Goal: Task Accomplishment & Management: Use online tool/utility

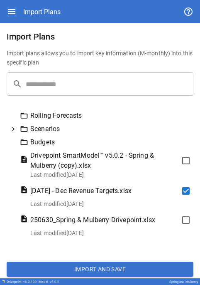
click at [12, 130] on icon at bounding box center [13, 128] width 7 height 7
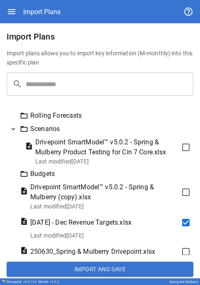
click at [12, 130] on icon at bounding box center [13, 128] width 7 height 7
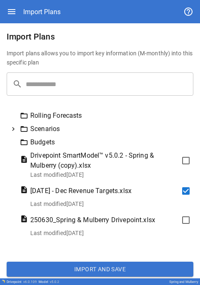
click at [62, 269] on button "Import and Save" at bounding box center [100, 268] width 187 height 15
click at [60, 263] on button "Import and Save" at bounding box center [100, 268] width 187 height 15
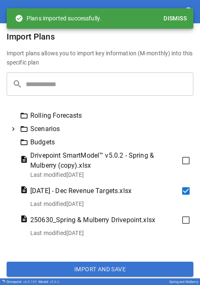
click at [176, 16] on button "Dismiss" at bounding box center [175, 18] width 30 height 15
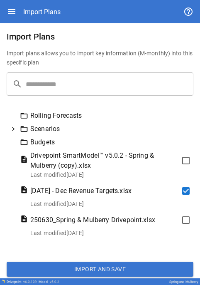
click at [12, 15] on icon "button" at bounding box center [12, 12] width 10 height 10
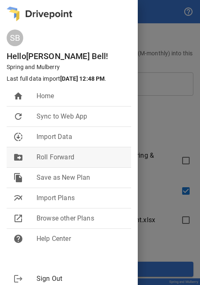
click at [35, 156] on div "drive_file_move" at bounding box center [24, 157] width 23 height 10
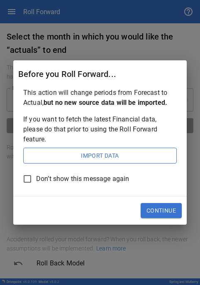
click at [39, 177] on span "Don’t show this message again" at bounding box center [82, 179] width 93 height 10
click at [147, 205] on button "Continue" at bounding box center [161, 210] width 41 height 15
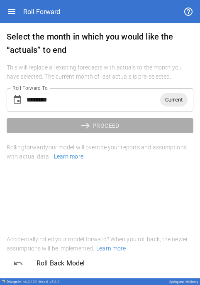
click at [66, 104] on input "********" at bounding box center [94, 99] width 134 height 23
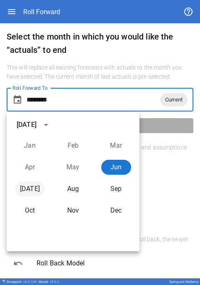
click at [30, 191] on button "[DATE]" at bounding box center [30, 188] width 30 height 15
type input "********"
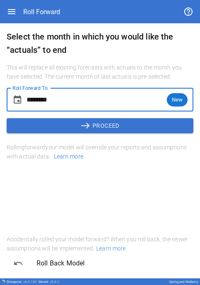
click at [95, 126] on button "east PROCEED" at bounding box center [100, 125] width 187 height 15
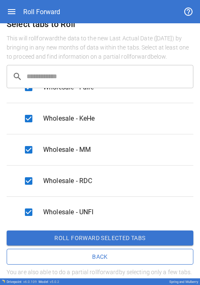
scroll to position [31, 0]
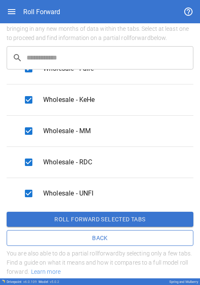
click at [106, 217] on button "Roll forward selected tabs" at bounding box center [100, 218] width 187 height 15
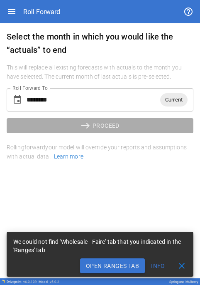
scroll to position [0, 0]
click at [114, 265] on button "Open Ranges Tab" at bounding box center [112, 265] width 65 height 15
click at [184, 266] on span "close" at bounding box center [182, 266] width 10 height 10
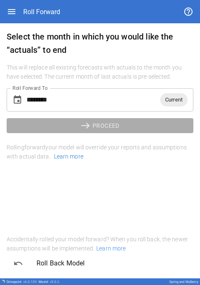
click at [56, 111] on div "east PROCEED" at bounding box center [100, 125] width 187 height 28
click at [54, 101] on input "********" at bounding box center [94, 99] width 134 height 23
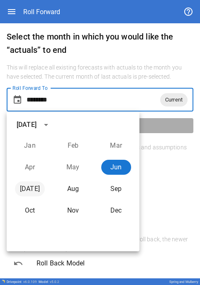
click at [32, 184] on button "[DATE]" at bounding box center [30, 188] width 30 height 15
type input "********"
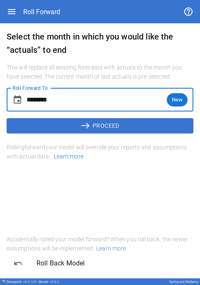
click at [99, 129] on button "east PROCEED" at bounding box center [100, 125] width 187 height 15
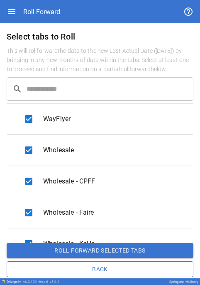
scroll to position [789, 0]
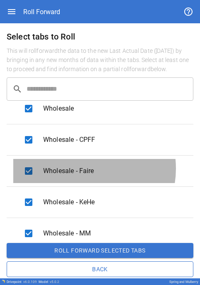
click at [80, 168] on span "Wholesale - Faire" at bounding box center [111, 171] width 137 height 10
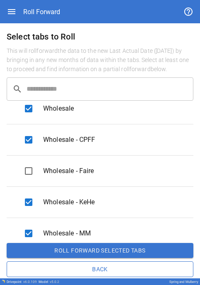
click at [67, 231] on span "Wholesale - MM" at bounding box center [111, 233] width 137 height 10
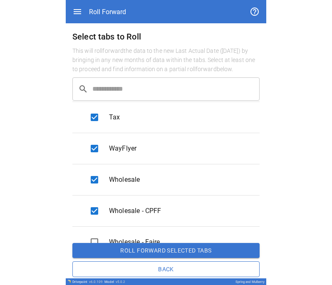
scroll to position [694, 0]
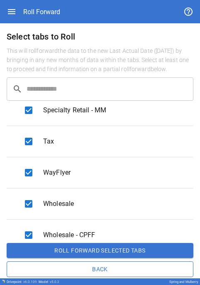
click at [115, 249] on button "Roll forward selected tabs" at bounding box center [100, 250] width 187 height 15
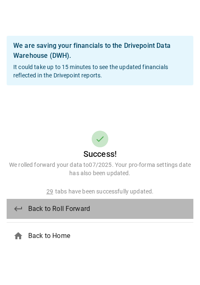
click at [45, 209] on span "Back to Roll Forward" at bounding box center [107, 209] width 159 height 10
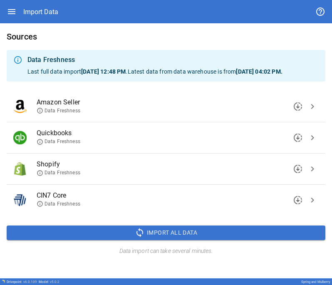
click at [57, 138] on span "Quickbooks" at bounding box center [171, 133] width 268 height 10
click at [313, 143] on span "chevron_right" at bounding box center [312, 138] width 10 height 10
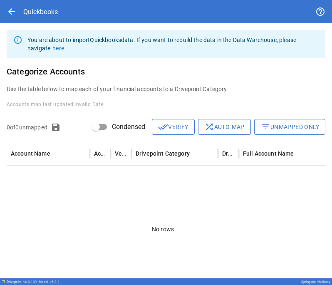
click at [269, 128] on button "filter_list Unmapped Only" at bounding box center [289, 127] width 71 height 16
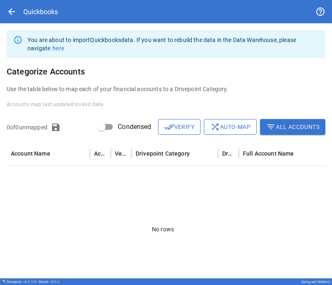
click at [289, 127] on button "filter_list All Accounts" at bounding box center [292, 127] width 65 height 16
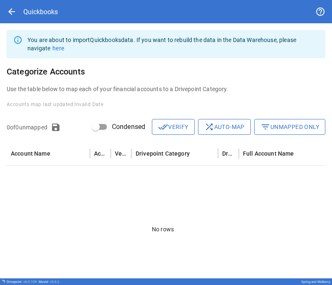
click at [109, 39] on div "You are about to import Quickbooks data. If you want to rebuild the data in the…" at bounding box center [172, 43] width 291 height 23
click at [58, 88] on p "Use the table below to map each of your financial accounts to a Drivepoint Cate…" at bounding box center [166, 89] width 318 height 8
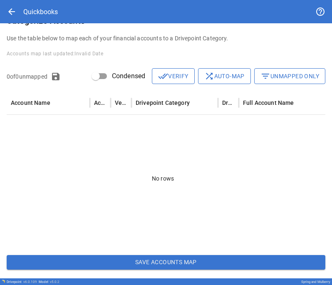
scroll to position [52, 0]
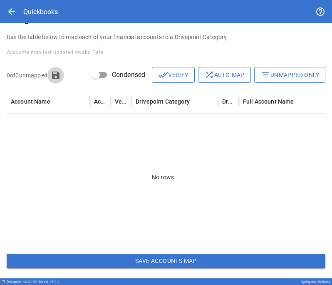
click at [57, 71] on icon "button" at bounding box center [55, 74] width 7 height 7
click at [288, 74] on button "filter_list Unmapped Only" at bounding box center [289, 75] width 71 height 16
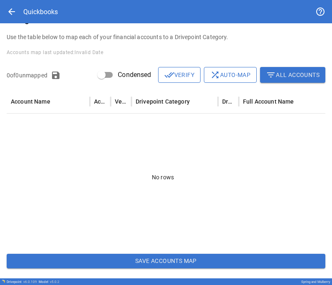
click at [258, 192] on div "No rows" at bounding box center [163, 176] width 312 height 127
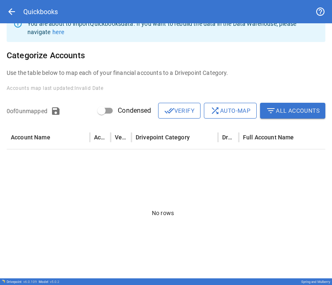
scroll to position [0, 0]
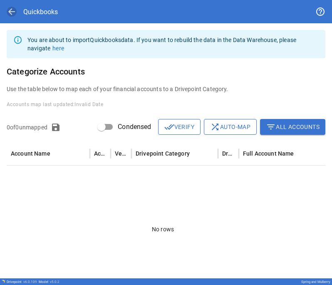
click at [8, 10] on span "arrow_back" at bounding box center [12, 12] width 10 height 10
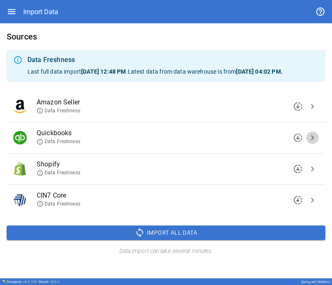
click at [310, 143] on span "chevron_right" at bounding box center [312, 138] width 10 height 10
